Goal: Task Accomplishment & Management: Use online tool/utility

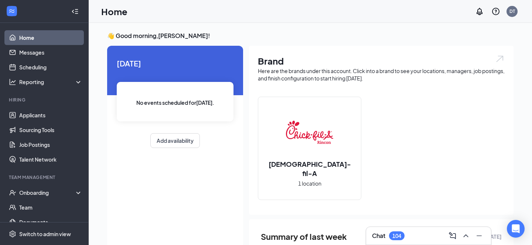
click at [21, 37] on link "Home" at bounding box center [50, 37] width 63 height 15
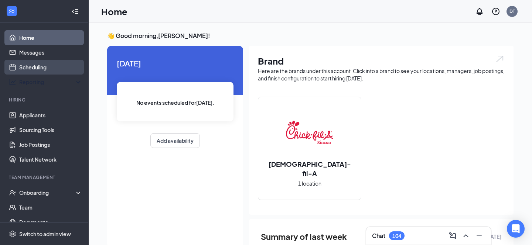
click at [49, 73] on link "Scheduling" at bounding box center [50, 67] width 63 height 15
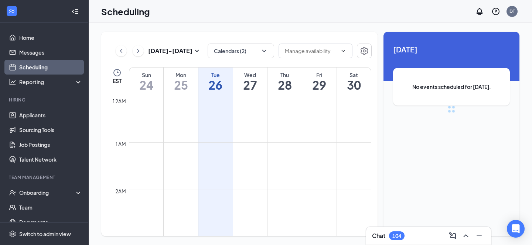
scroll to position [363, 0]
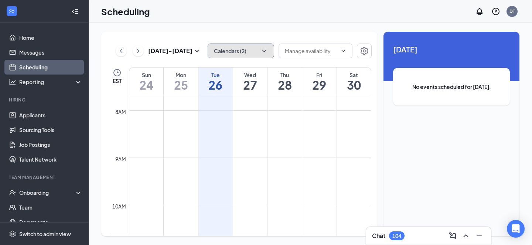
click at [241, 54] on button "Calendars (2)" at bounding box center [241, 51] width 66 height 15
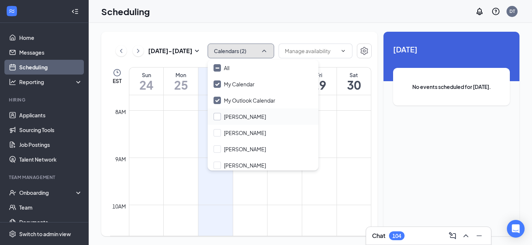
scroll to position [3, 0]
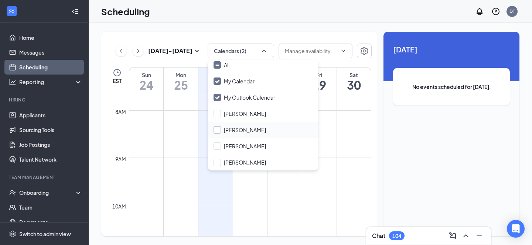
click at [235, 127] on input "[PERSON_NAME]" at bounding box center [239, 129] width 52 height 7
checkbox input "true"
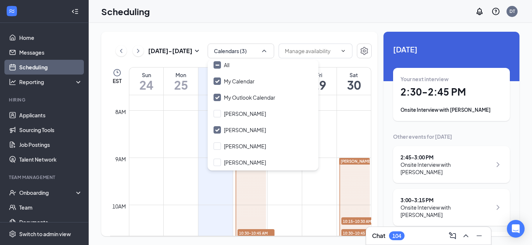
click at [275, 38] on div "[DATE] - [DATE] Calendars (3) EST Sun 24 Mon 25 Tue 26 Wed 27 Thu 28 Fri 29 Sat…" at bounding box center [239, 134] width 276 height 205
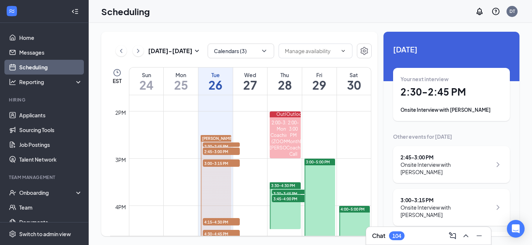
scroll to position [648, 0]
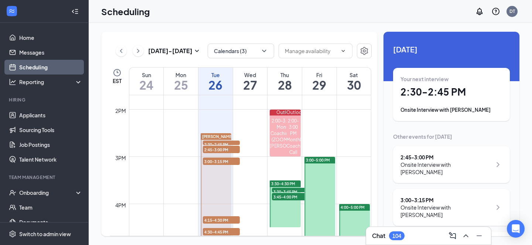
click at [226, 142] on span "2:30-2:45 PM" at bounding box center [221, 144] width 37 height 7
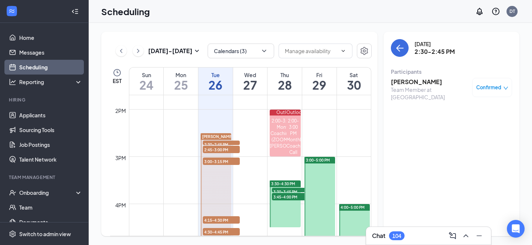
click at [225, 151] on span "2:45-3:00 PM" at bounding box center [221, 149] width 37 height 7
click at [223, 162] on span "3:00-3:15 PM" at bounding box center [221, 161] width 37 height 7
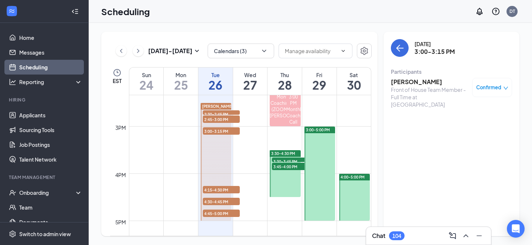
scroll to position [709, 0]
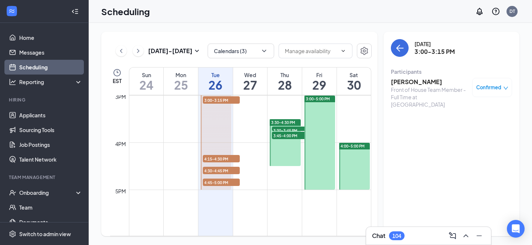
click at [223, 161] on span "4:15-4:30 PM" at bounding box center [221, 158] width 37 height 7
click at [223, 169] on span "4:30-4:45 PM" at bounding box center [221, 170] width 37 height 7
click at [221, 182] on span "4:45-5:00 PM" at bounding box center [221, 182] width 37 height 7
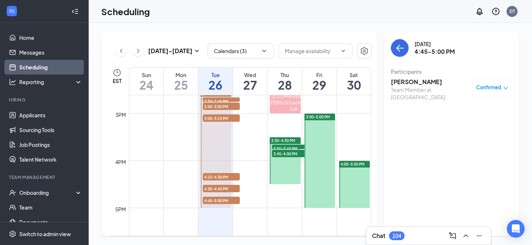
scroll to position [696, 0]
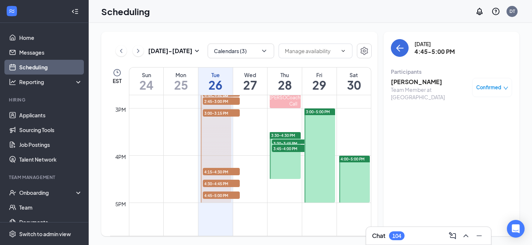
click at [222, 172] on span "4:15-4:30 PM" at bounding box center [221, 171] width 37 height 7
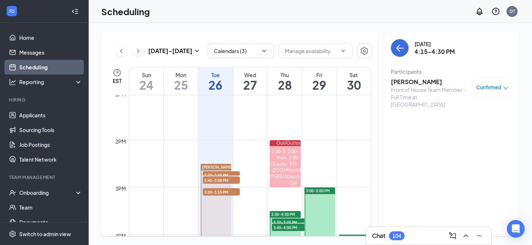
scroll to position [634, 0]
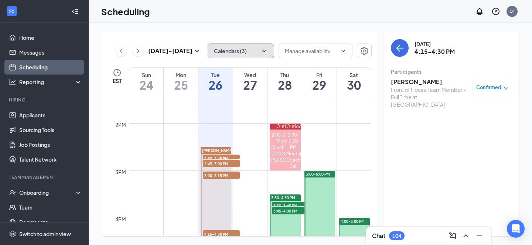
click at [245, 49] on button "Calendars (3)" at bounding box center [241, 51] width 66 height 15
click at [285, 34] on div "[DATE] - [DATE] Calendars (3) EST Sun 24 Mon 25 Tue 26 Wed 27 Thu 28 Fri 29 Sat…" at bounding box center [239, 134] width 276 height 205
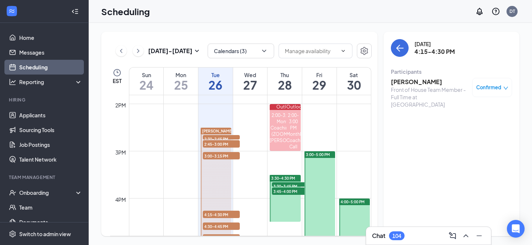
scroll to position [668, 0]
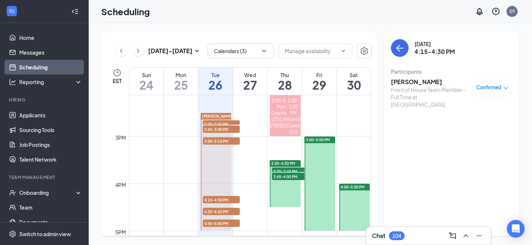
click at [206, 122] on span "2:30-2:45 PM" at bounding box center [221, 123] width 37 height 7
click at [209, 130] on span "2:45-3:00 PM" at bounding box center [221, 129] width 37 height 7
click at [212, 140] on span "3:00-3:15 PM" at bounding box center [221, 140] width 37 height 7
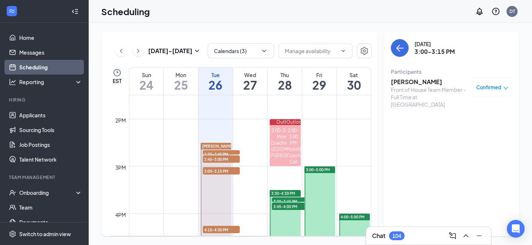
scroll to position [641, 0]
